Goal: Information Seeking & Learning: Learn about a topic

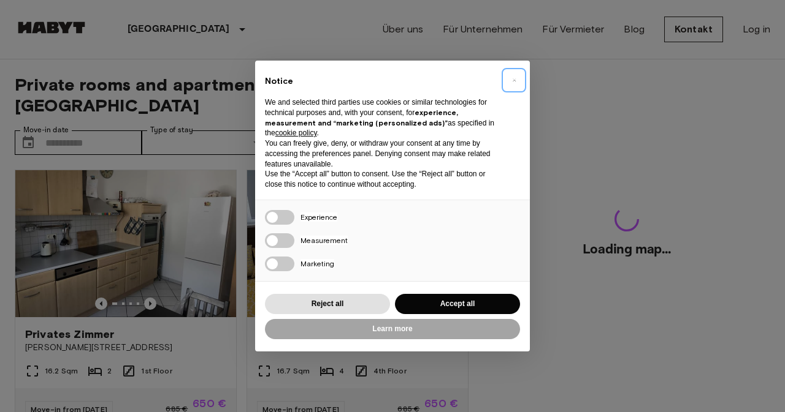
click at [514, 80] on span "×" at bounding box center [514, 80] width 4 height 15
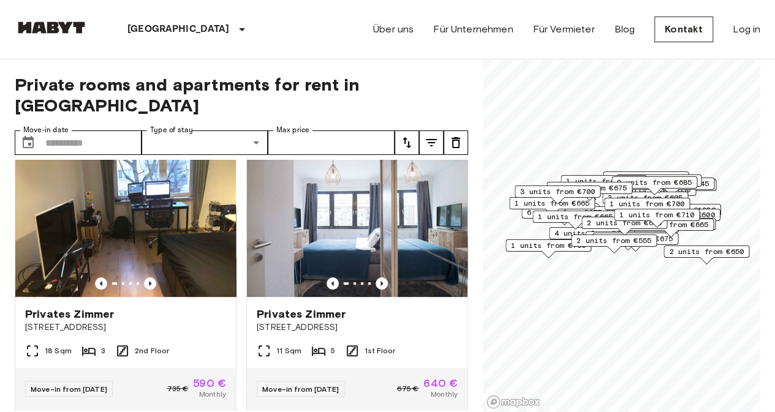
scroll to position [289, 0]
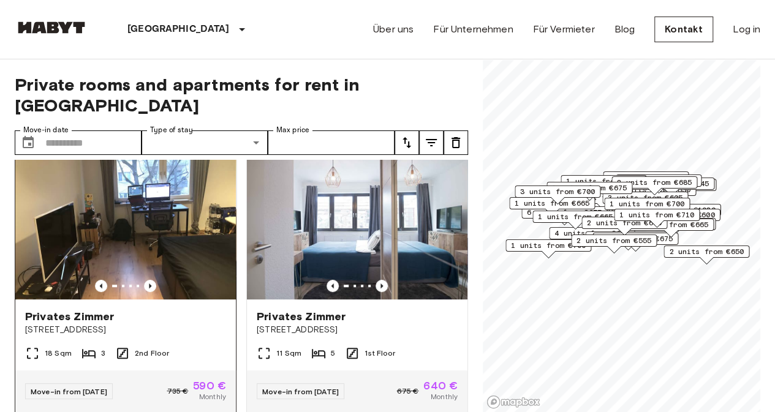
click at [55, 216] on img at bounding box center [125, 226] width 221 height 147
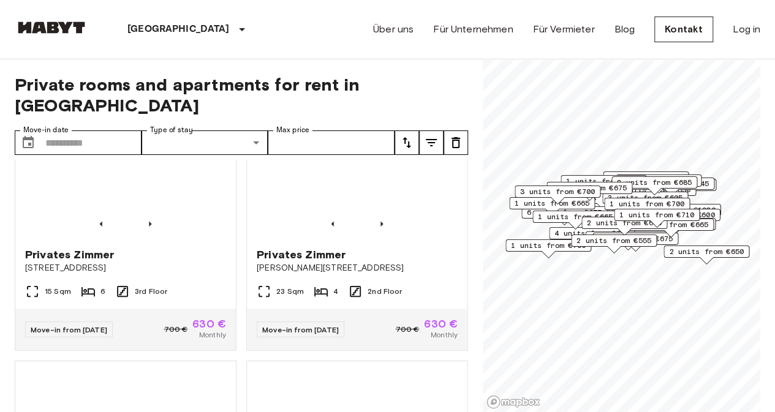
scroll to position [1701, 0]
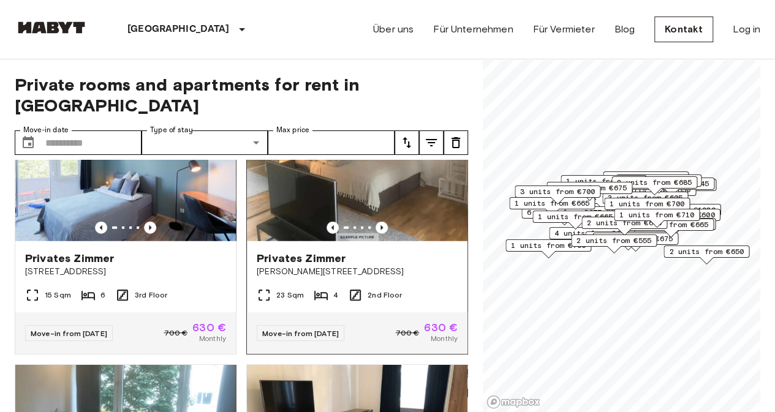
click at [384, 288] on div "Privates Zimmer Berger Straße 40-42" at bounding box center [357, 264] width 221 height 47
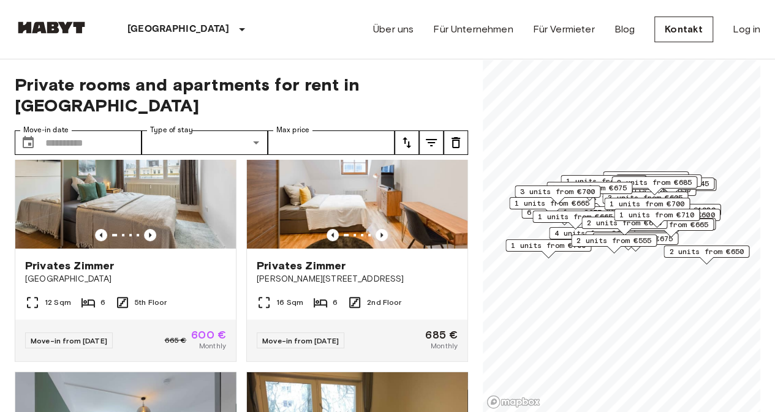
scroll to position [2707, 0]
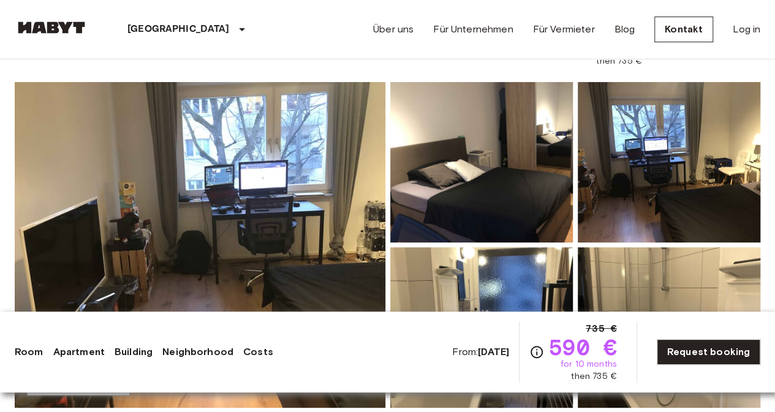
scroll to position [108, 0]
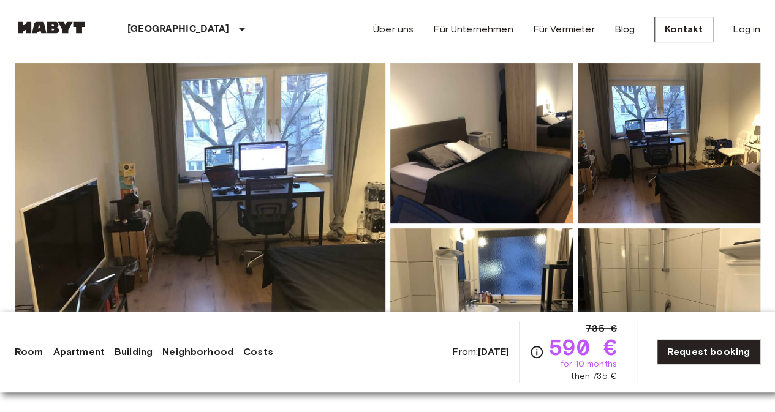
click at [112, 196] on img at bounding box center [200, 226] width 371 height 326
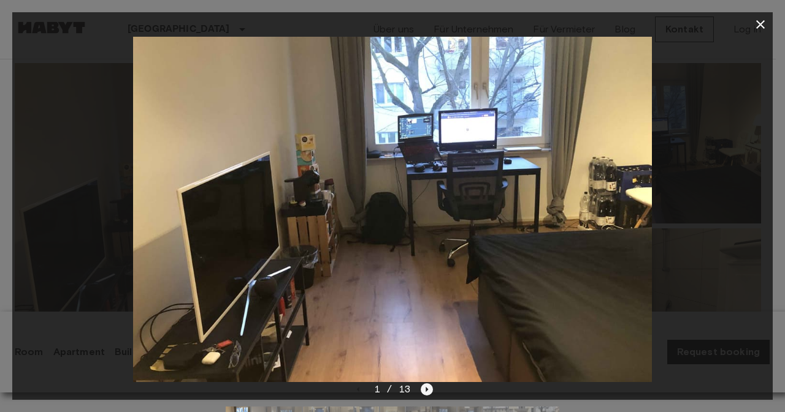
click at [427, 391] on icon "Next image" at bounding box center [426, 390] width 12 height 12
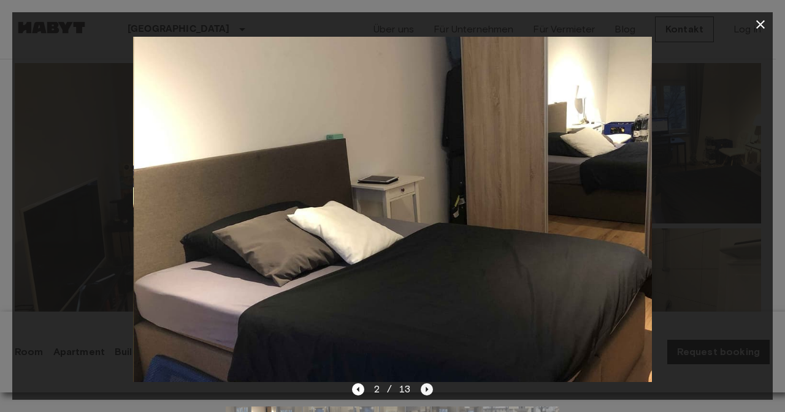
click at [426, 389] on icon "Next image" at bounding box center [427, 389] width 2 height 5
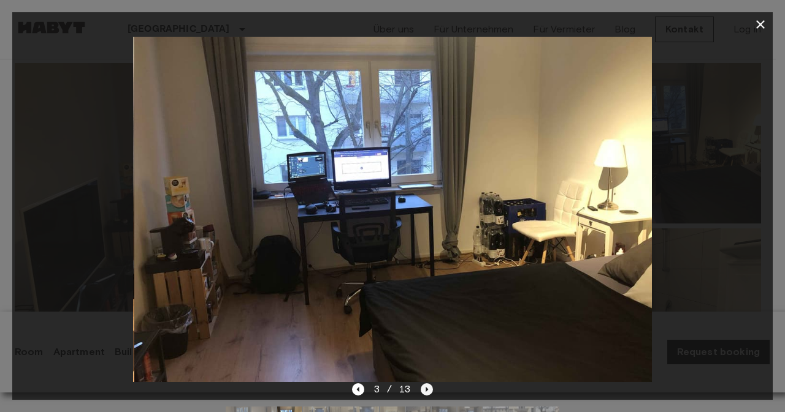
click at [429, 389] on icon "Next image" at bounding box center [426, 390] width 12 height 12
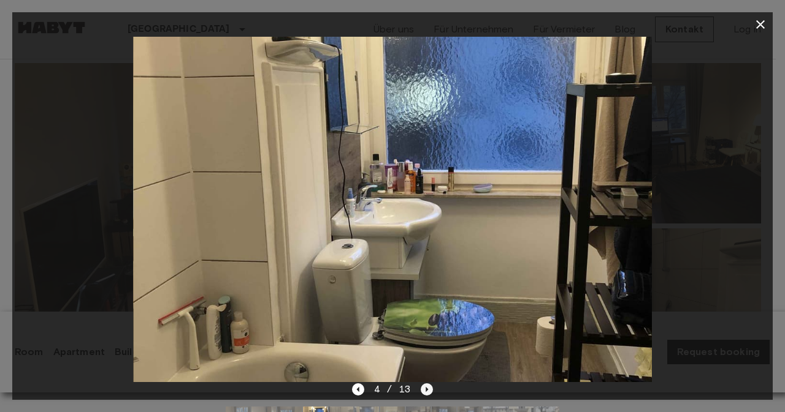
click at [427, 387] on icon "Next image" at bounding box center [426, 390] width 12 height 12
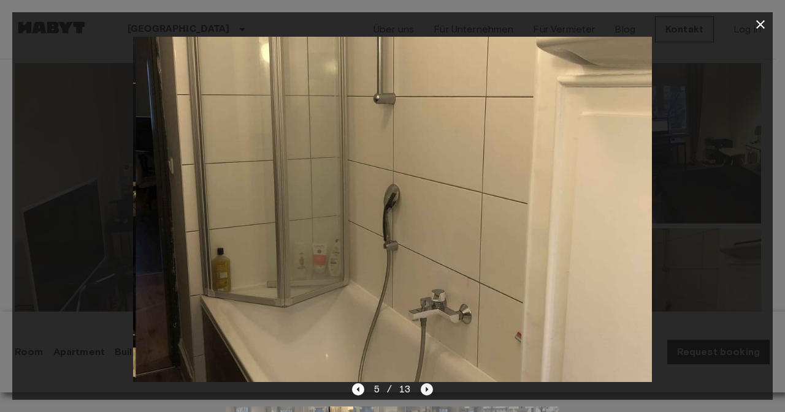
click at [425, 392] on icon "Next image" at bounding box center [426, 390] width 12 height 12
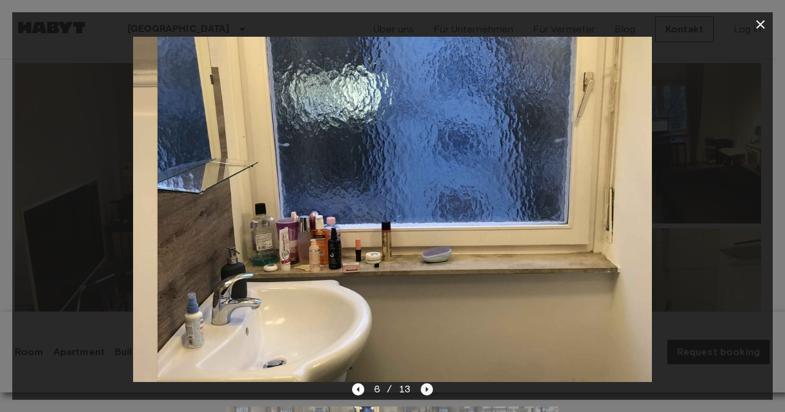
click at [426, 389] on icon "Next image" at bounding box center [427, 389] width 2 height 5
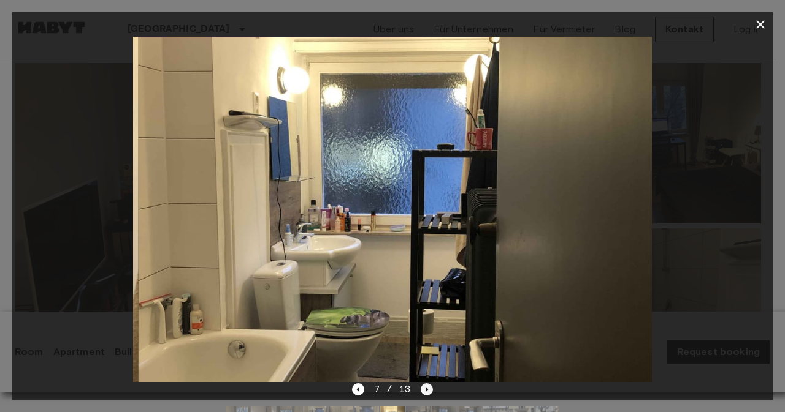
click at [427, 390] on icon "Next image" at bounding box center [426, 390] width 12 height 12
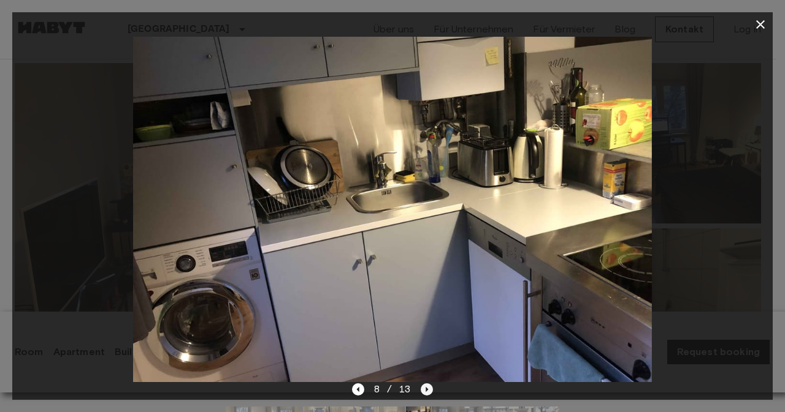
click at [427, 388] on icon "Next image" at bounding box center [426, 390] width 12 height 12
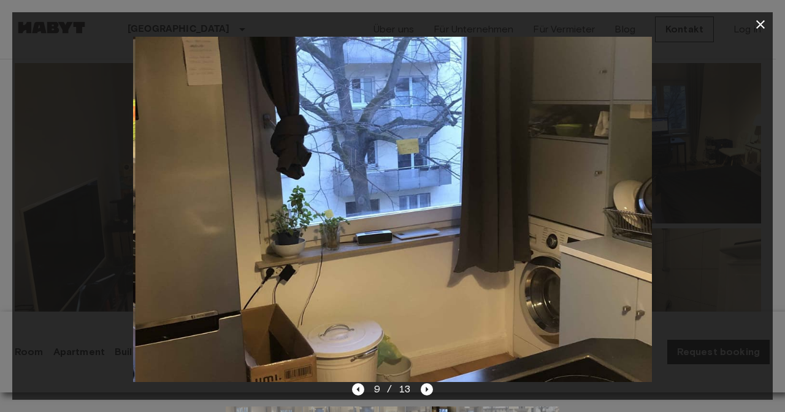
click at [428, 380] on img at bounding box center [394, 210] width 519 height 346
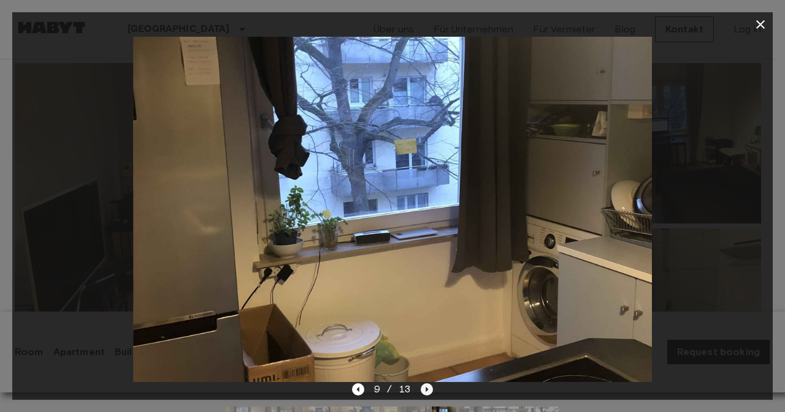
click at [426, 389] on icon "Next image" at bounding box center [427, 389] width 2 height 5
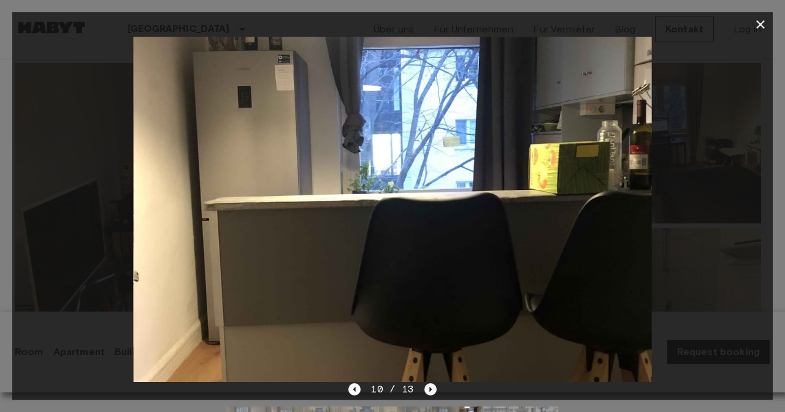
click at [428, 387] on icon "Next image" at bounding box center [430, 390] width 12 height 12
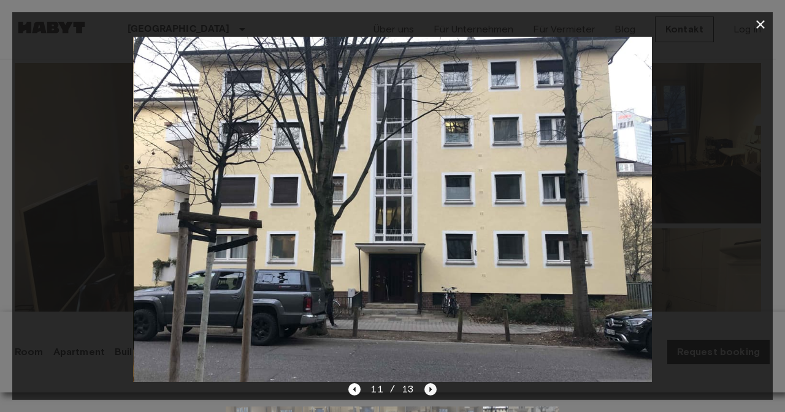
click at [429, 389] on icon "Next image" at bounding box center [430, 389] width 2 height 5
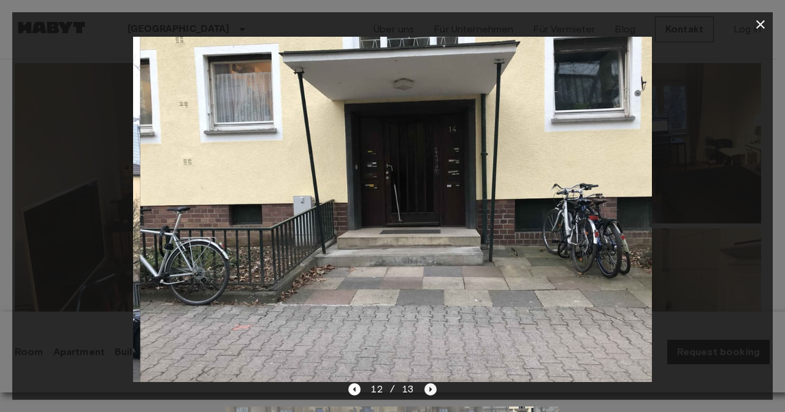
click at [428, 387] on icon "Next image" at bounding box center [430, 390] width 12 height 12
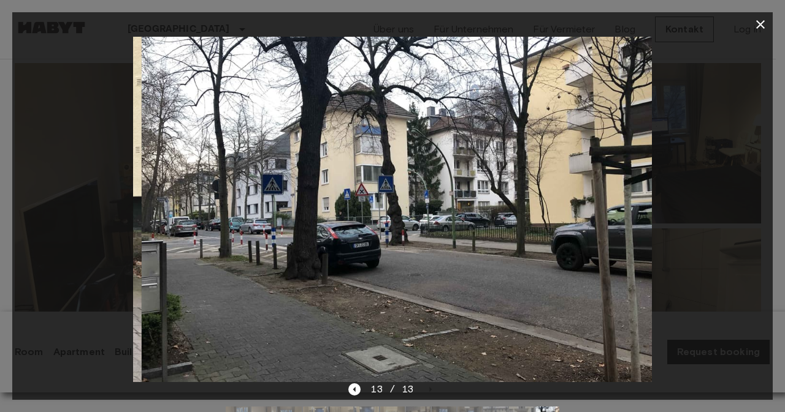
click at [428, 380] on img at bounding box center [401, 210] width 519 height 346
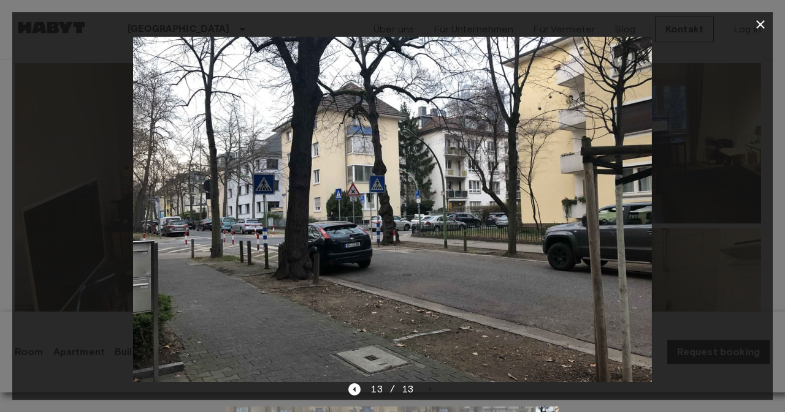
click at [761, 26] on icon "button" at bounding box center [760, 24] width 9 height 9
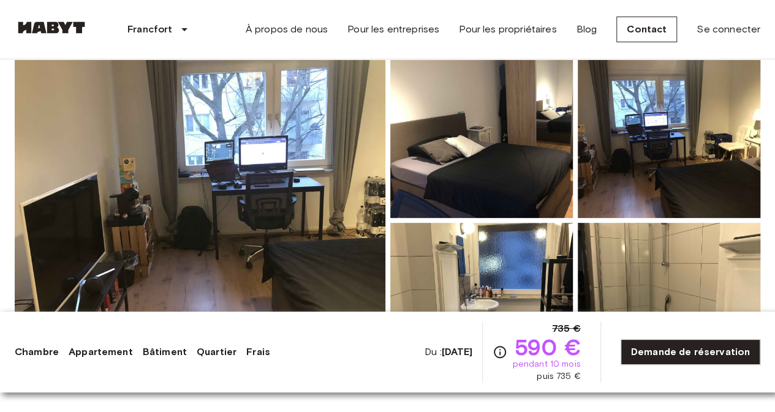
scroll to position [87, 0]
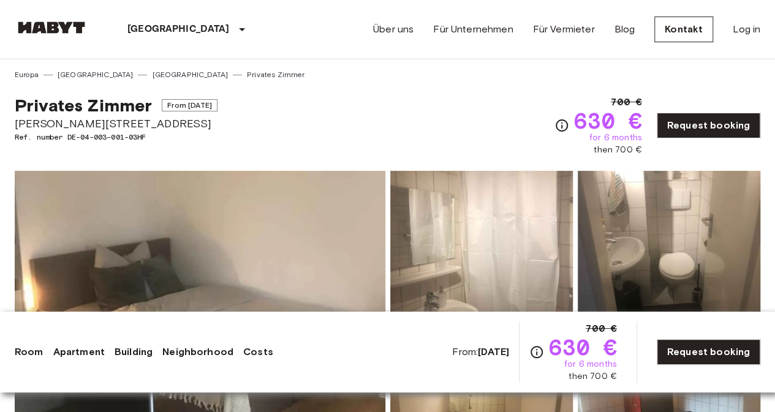
click at [355, 237] on img at bounding box center [200, 334] width 371 height 326
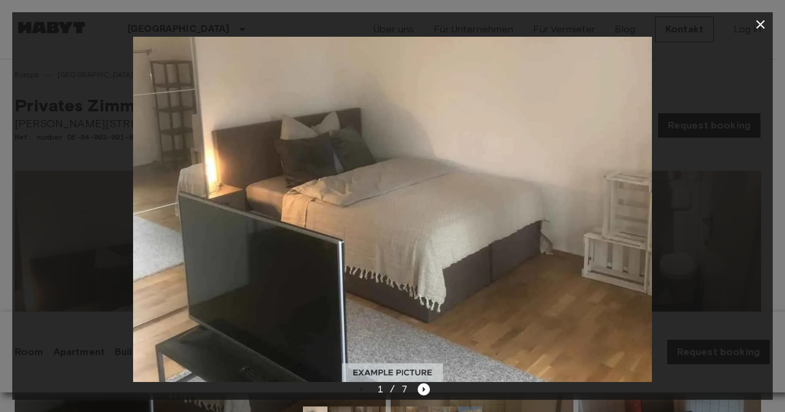
click at [713, 196] on div at bounding box center [392, 210] width 760 height 346
click at [718, 191] on div at bounding box center [392, 210] width 760 height 346
click at [423, 389] on icon "Next image" at bounding box center [424, 389] width 2 height 5
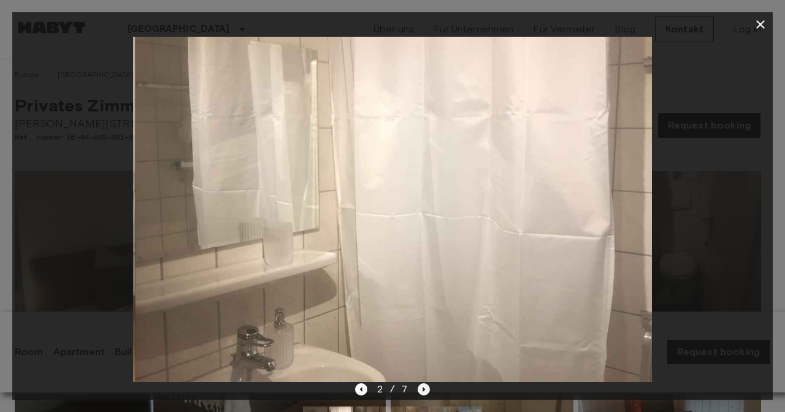
click at [423, 389] on icon "Next image" at bounding box center [424, 389] width 2 height 5
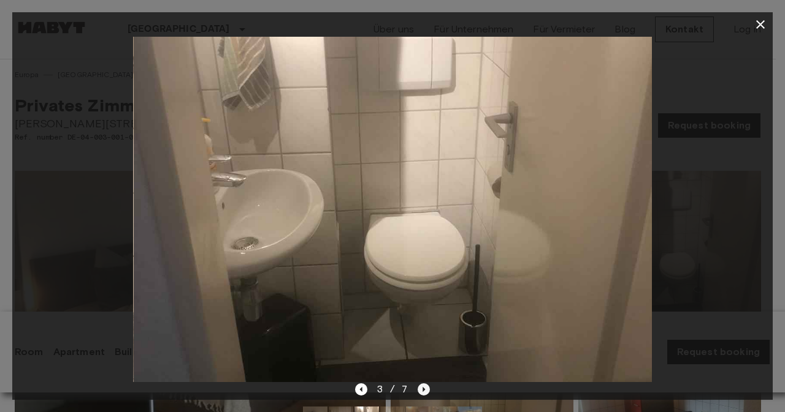
click at [427, 390] on icon "Next image" at bounding box center [423, 390] width 12 height 12
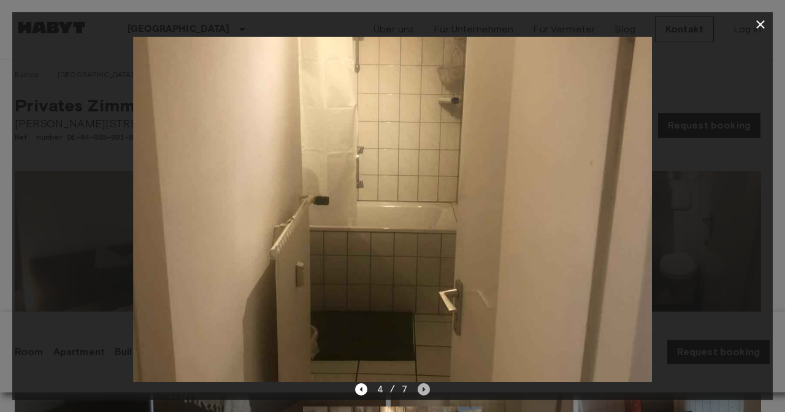
click at [426, 387] on icon "Next image" at bounding box center [423, 390] width 12 height 12
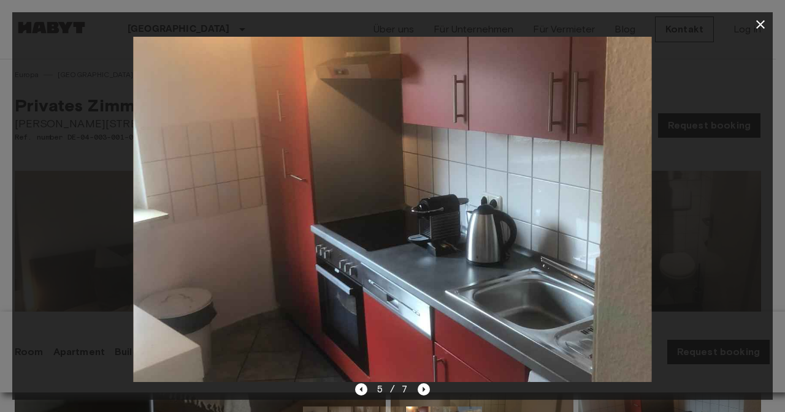
click at [439, 377] on img at bounding box center [392, 210] width 519 height 346
click at [423, 389] on icon "Next image" at bounding box center [424, 389] width 2 height 5
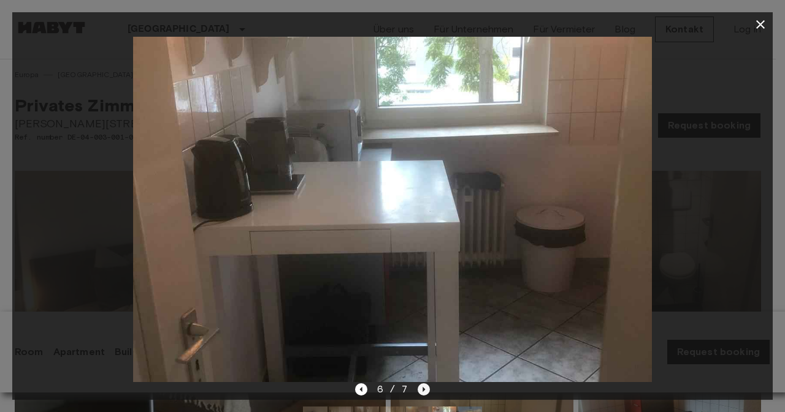
click at [423, 389] on icon "Next image" at bounding box center [424, 389] width 2 height 5
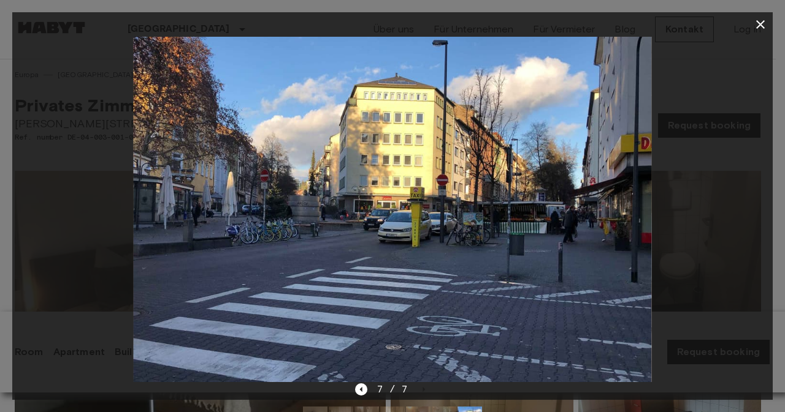
click at [418, 379] on img at bounding box center [392, 210] width 519 height 346
click at [419, 380] on img at bounding box center [392, 210] width 519 height 346
click at [424, 379] on img at bounding box center [392, 210] width 519 height 346
click at [756, 24] on icon "button" at bounding box center [760, 24] width 15 height 15
